Goal: Information Seeking & Learning: Compare options

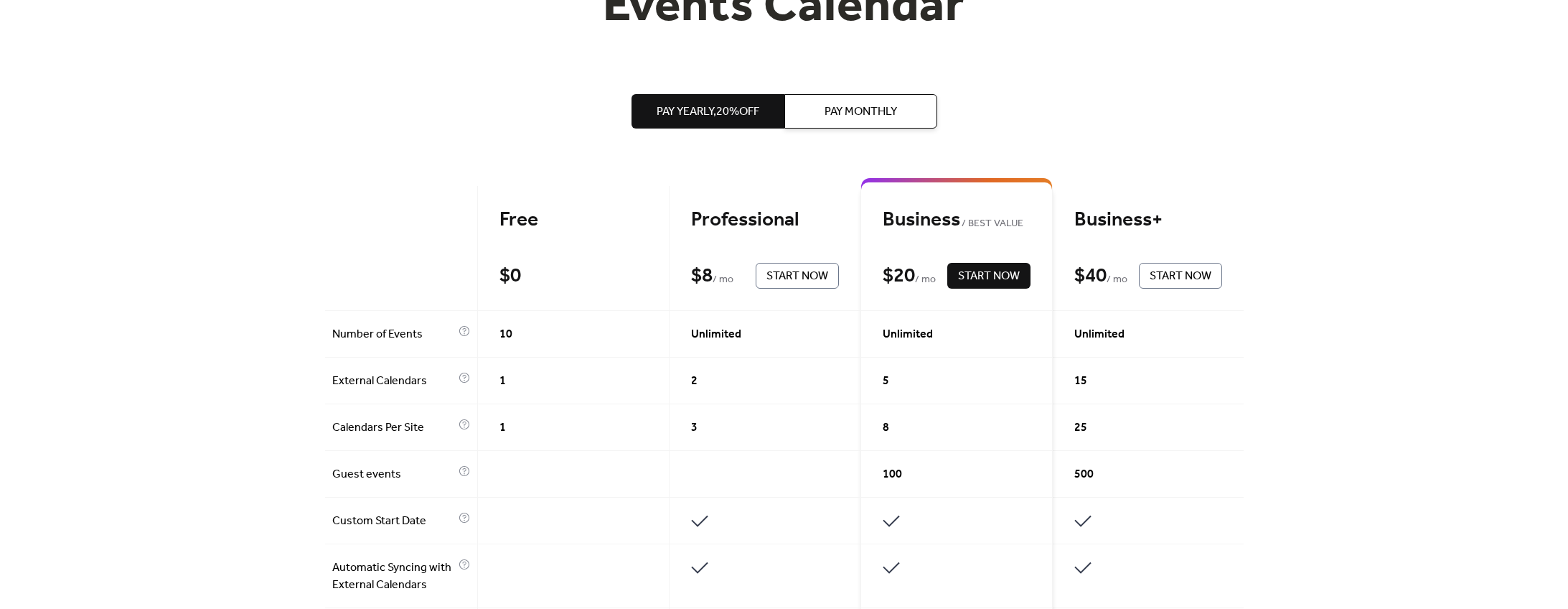
scroll to position [227, 0]
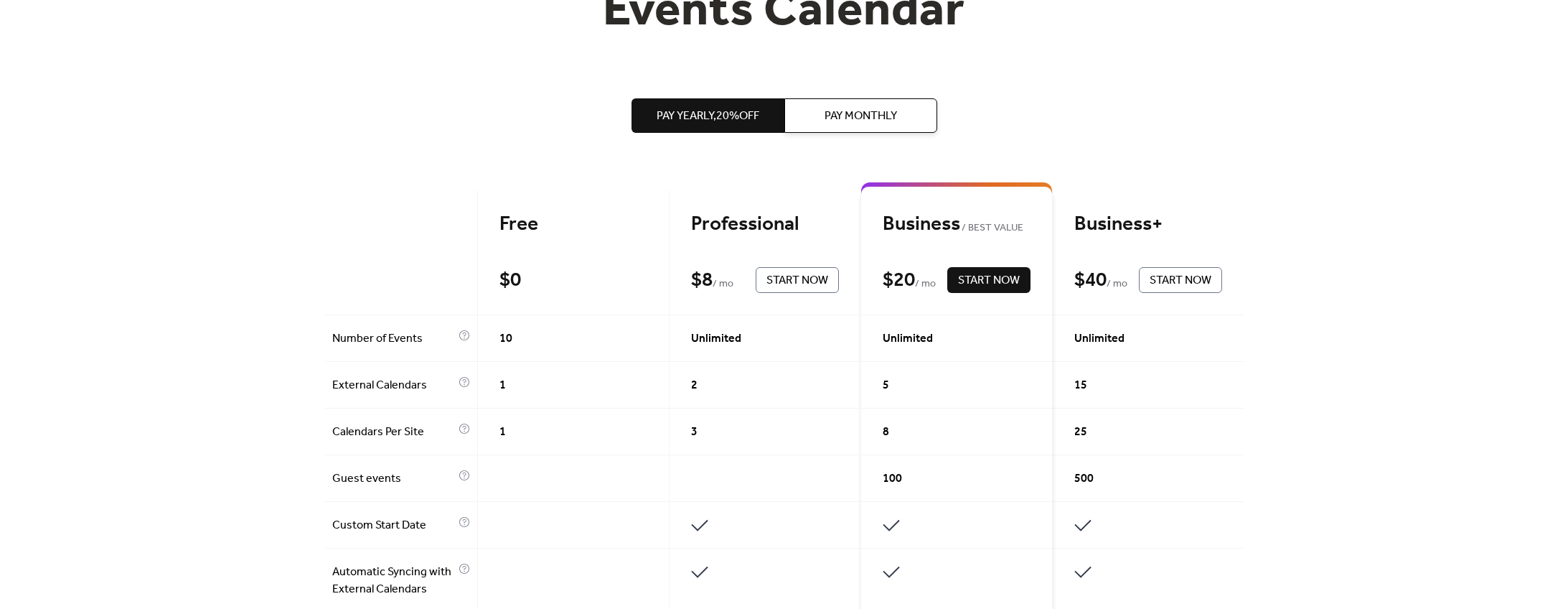
click at [846, 114] on span "Pay Monthly" at bounding box center [861, 116] width 72 height 18
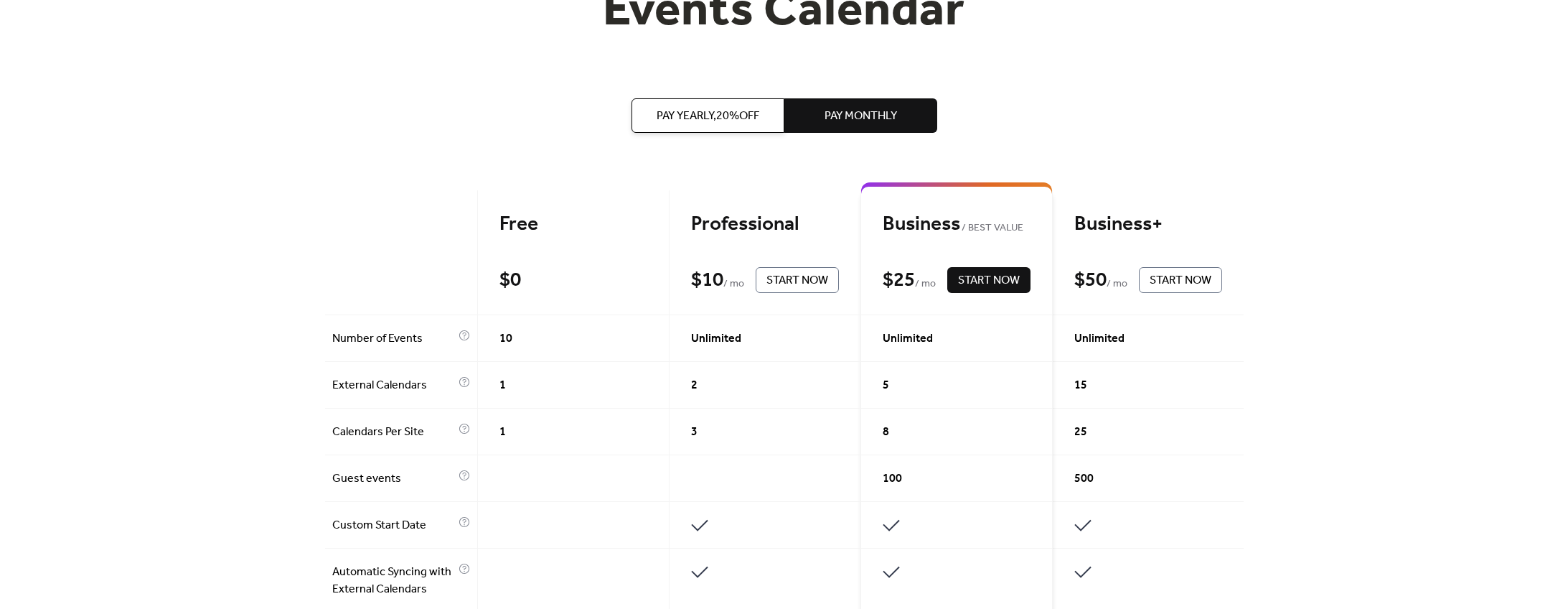
click at [732, 110] on span "Pay Yearly, 20% off" at bounding box center [707, 116] width 103 height 18
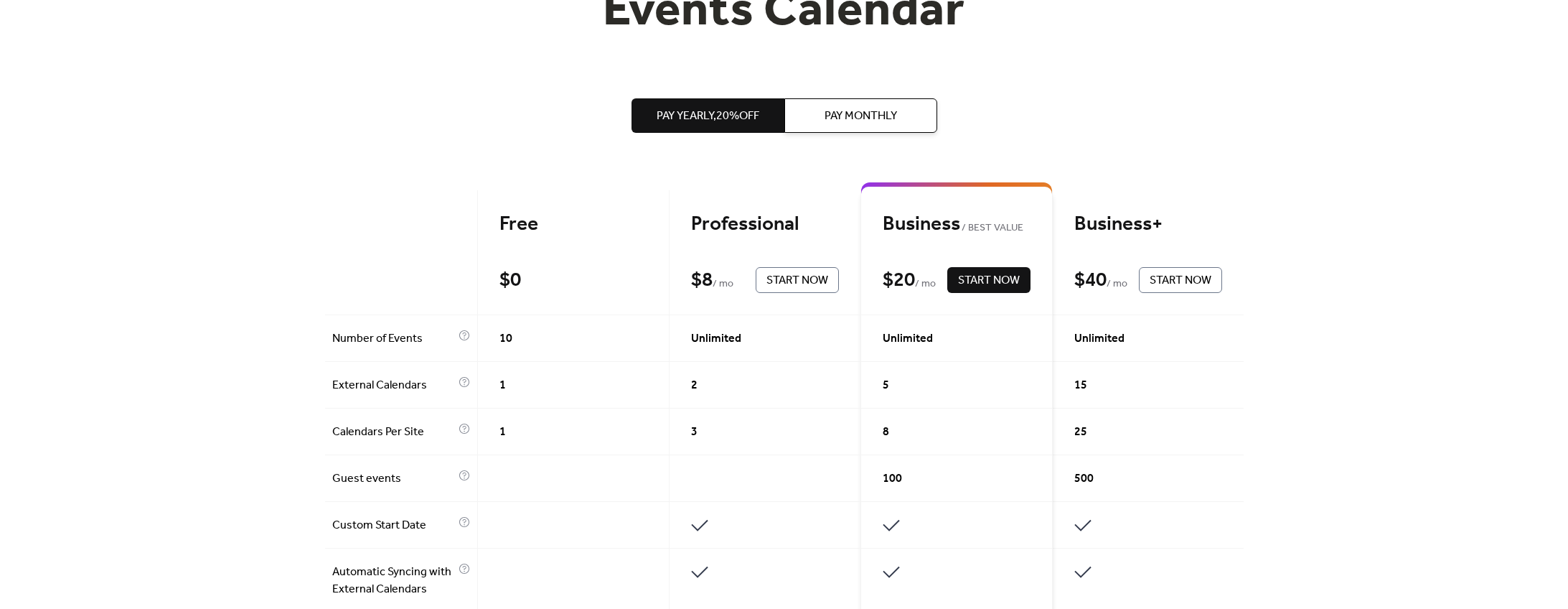
click at [884, 119] on span "Pay Monthly" at bounding box center [861, 116] width 72 height 18
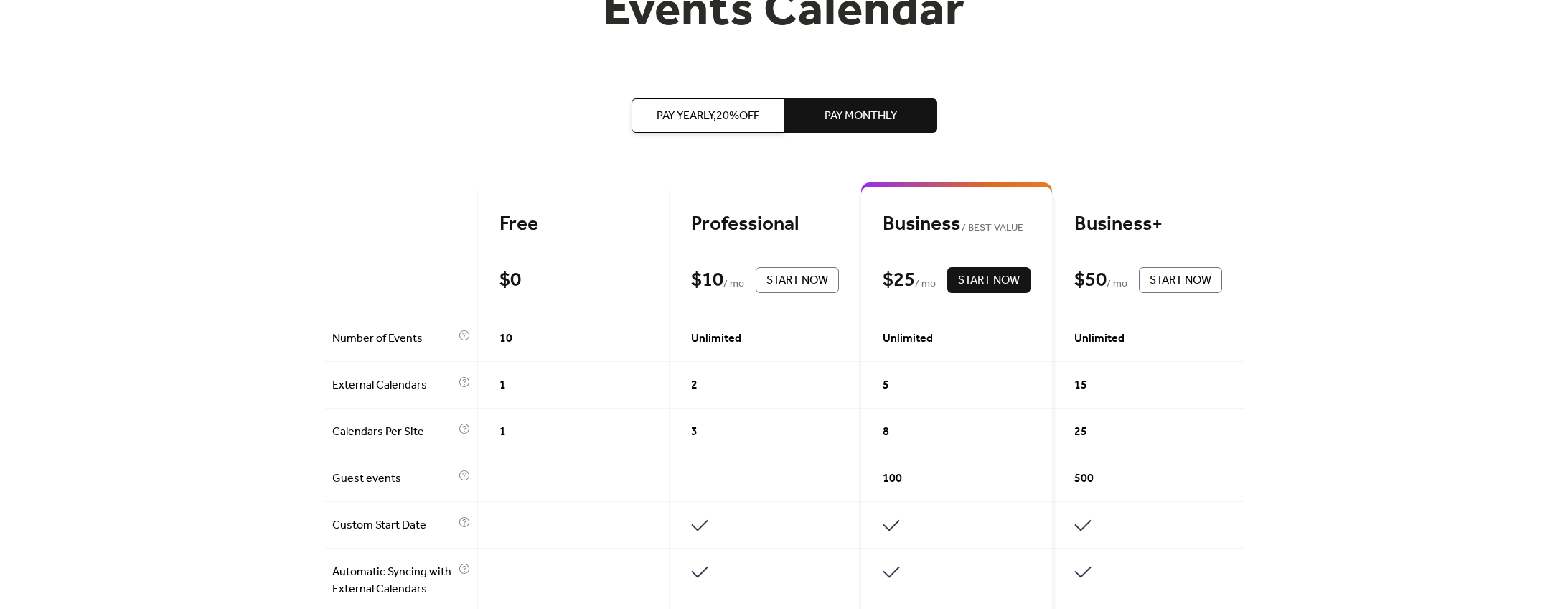
click at [723, 129] on button "Pay Yearly, 20% off" at bounding box center [707, 115] width 153 height 34
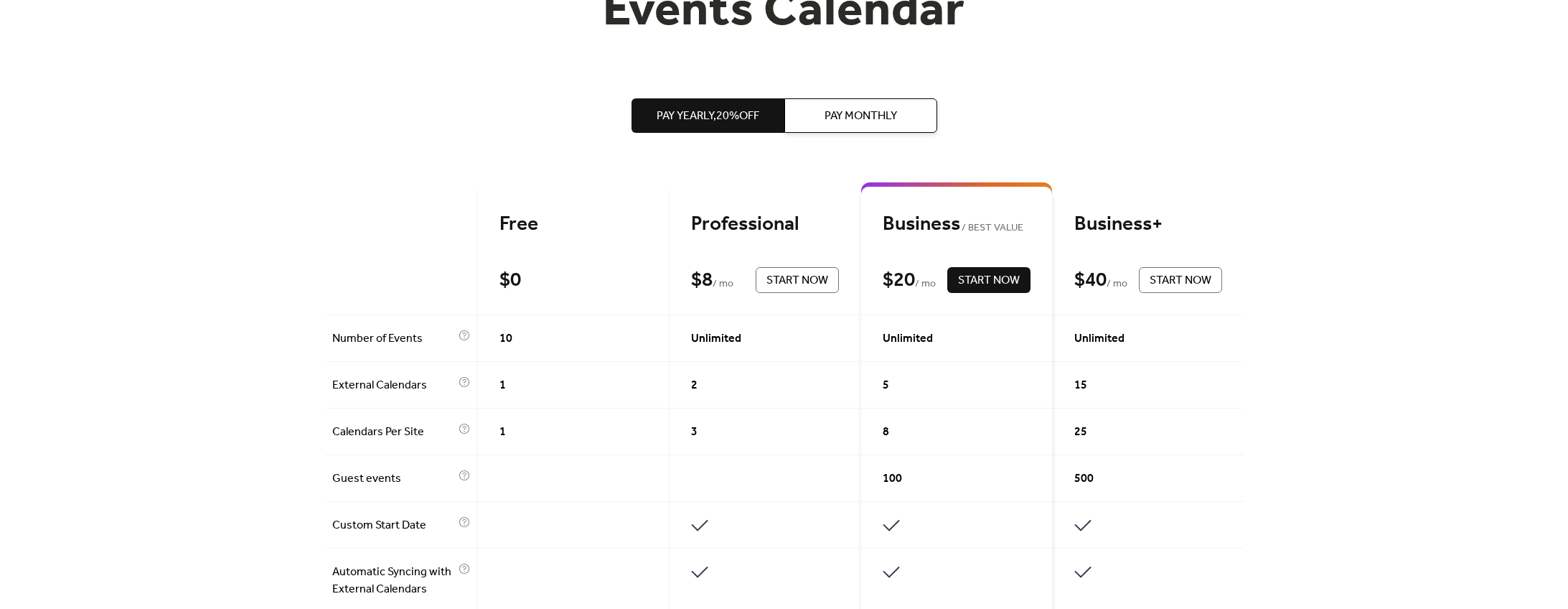
click at [868, 130] on button "Pay Monthly" at bounding box center [861, 115] width 153 height 34
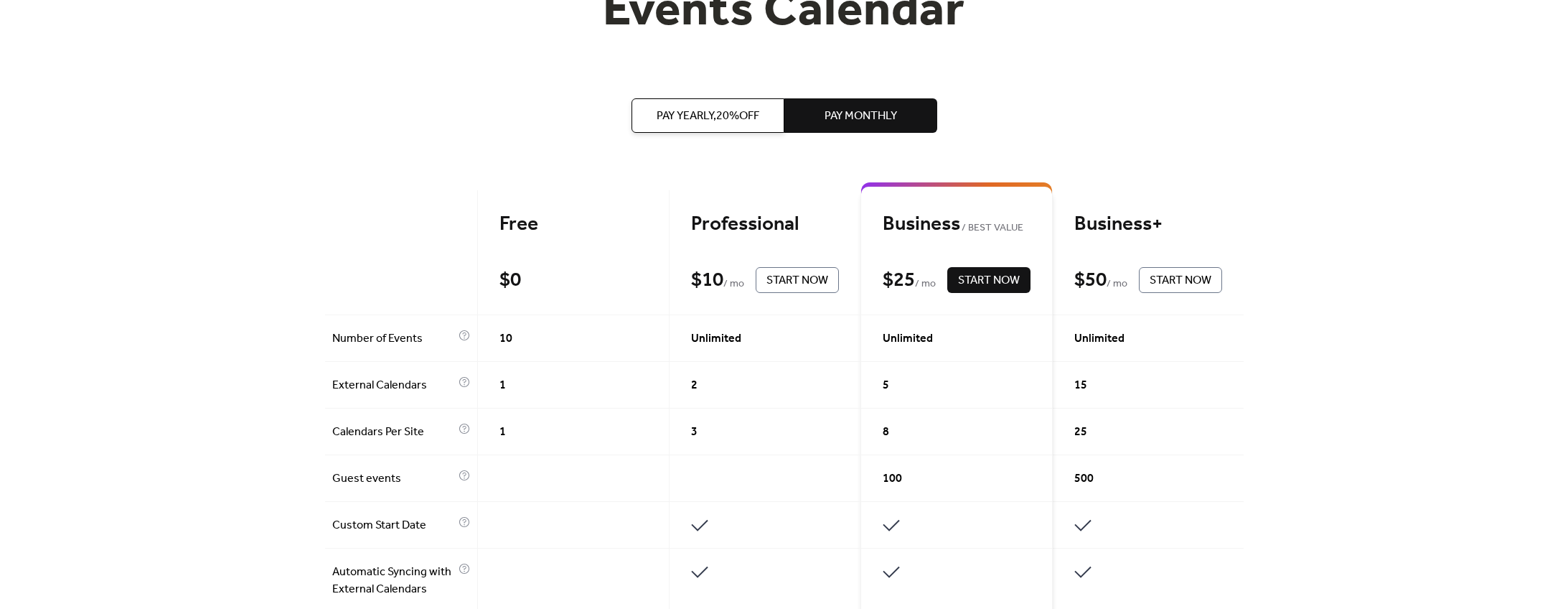
click at [736, 125] on span "Pay Yearly, 20% off" at bounding box center [707, 116] width 103 height 18
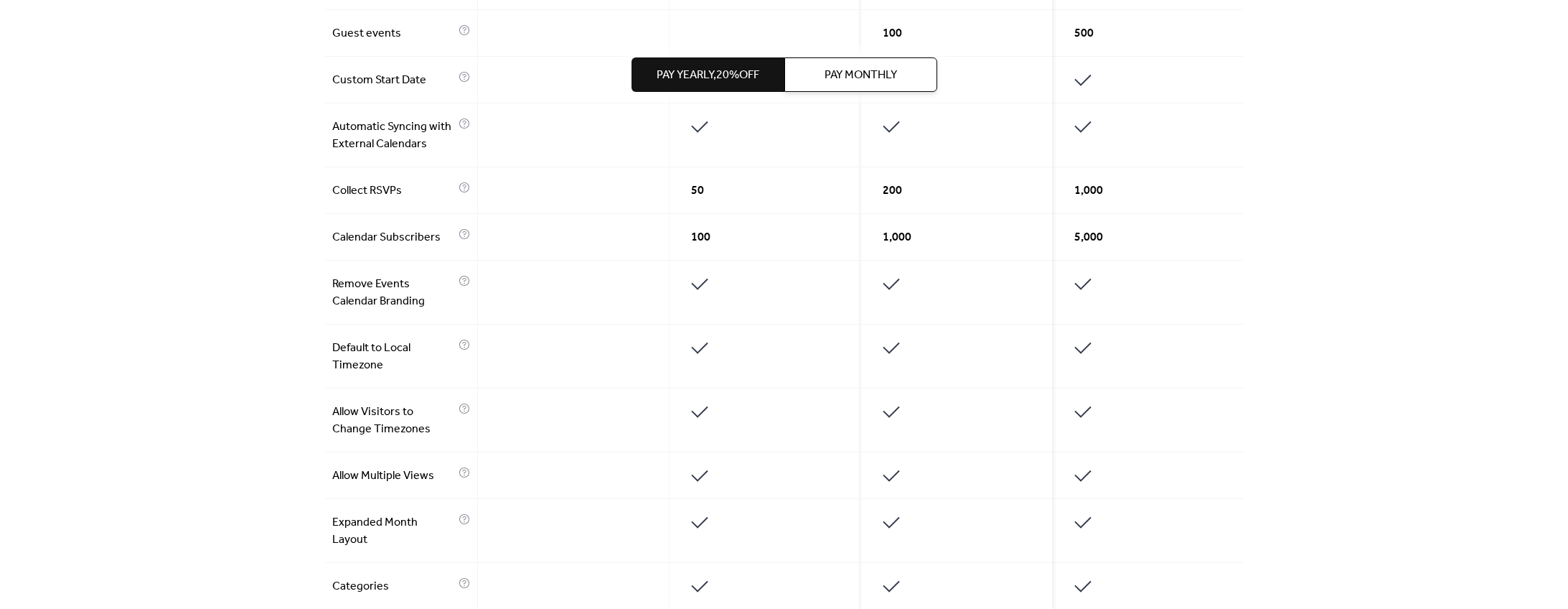
scroll to position [658, 0]
